Goal: Task Accomplishment & Management: Manage account settings

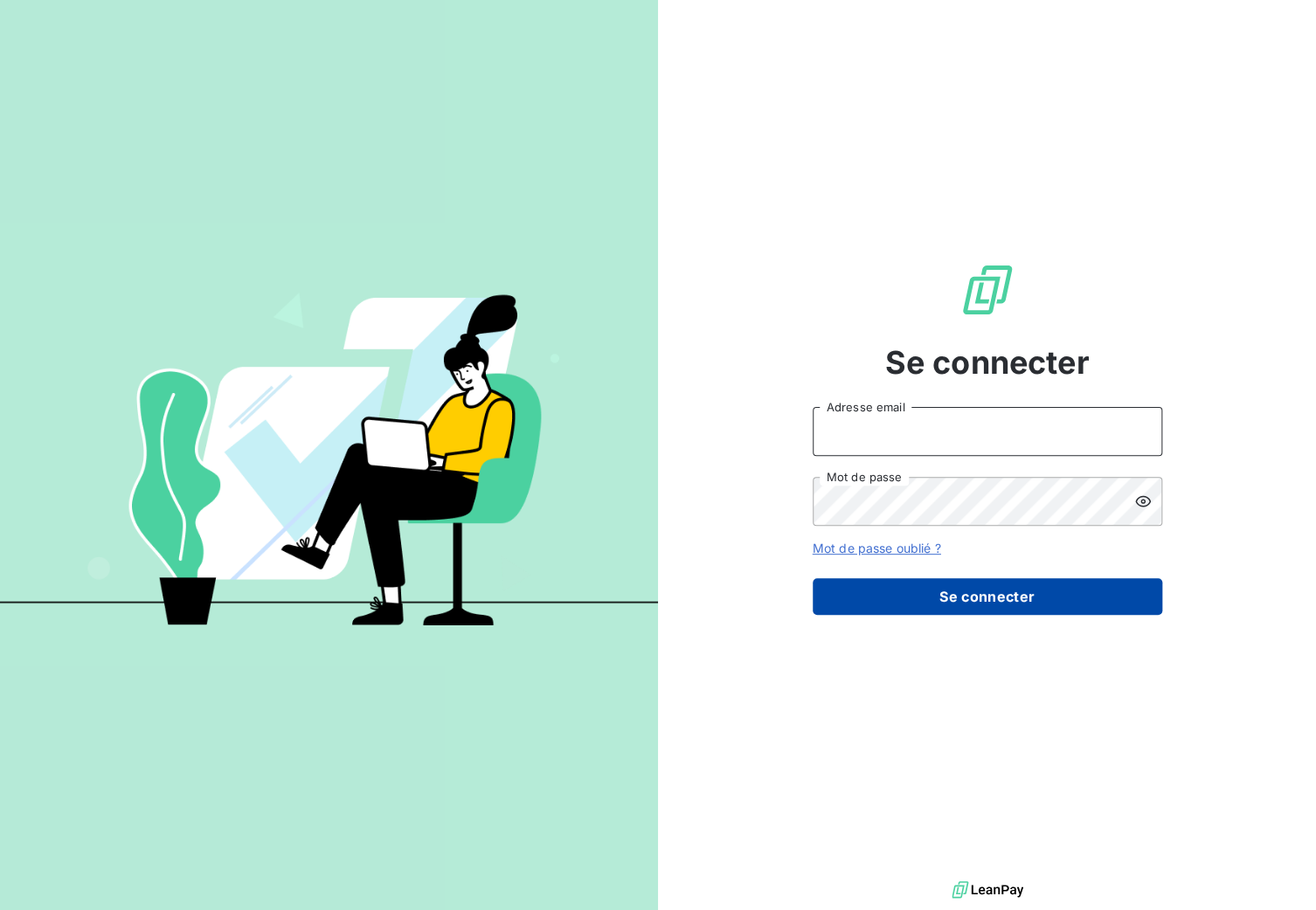
type input "[PERSON_NAME][EMAIL_ADDRESS][DOMAIN_NAME]"
click at [937, 600] on button "Se connecter" at bounding box center [987, 597] width 350 height 37
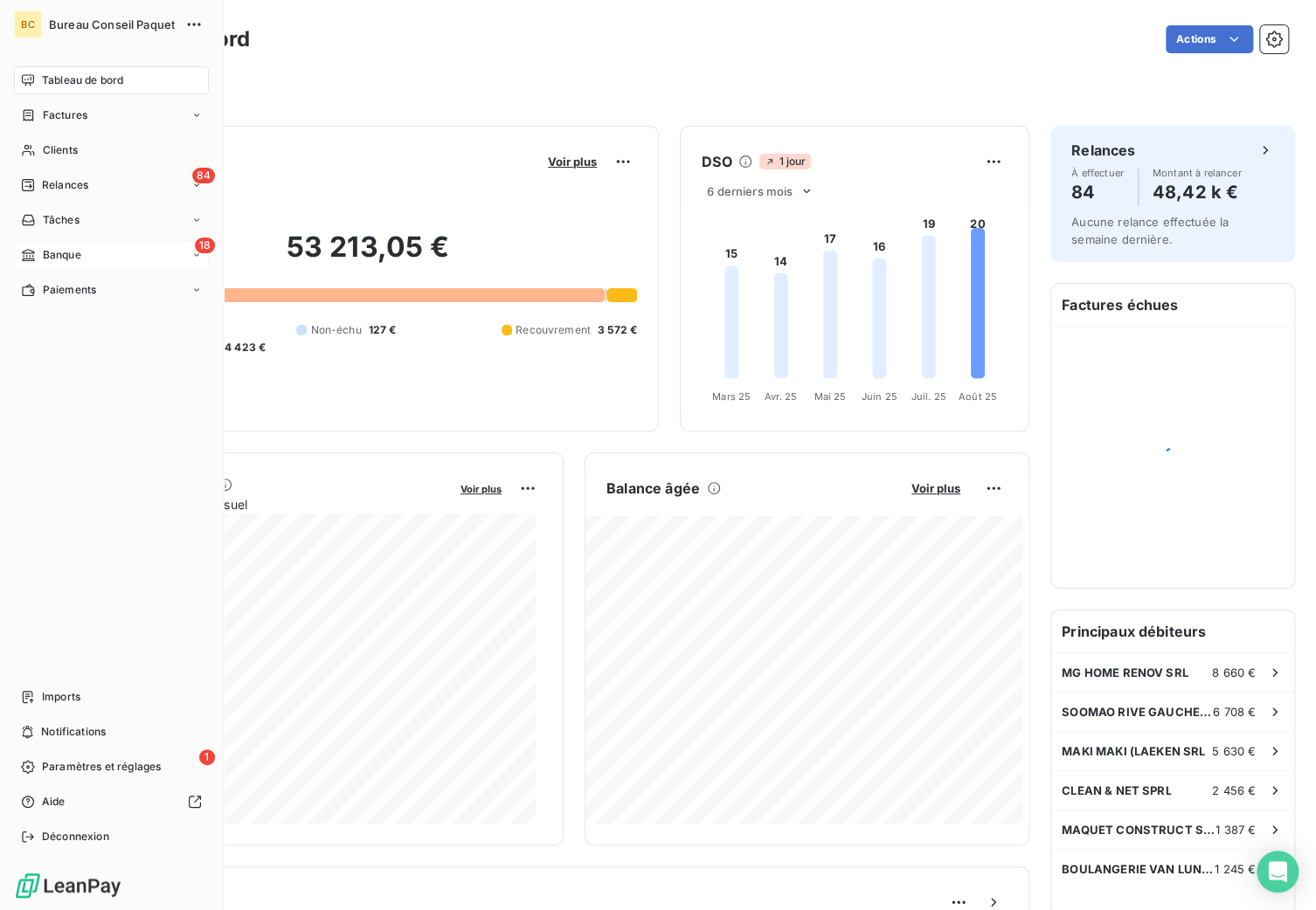
click at [85, 253] on div "18 Banque" at bounding box center [111, 255] width 195 height 28
